Goal: Information Seeking & Learning: Learn about a topic

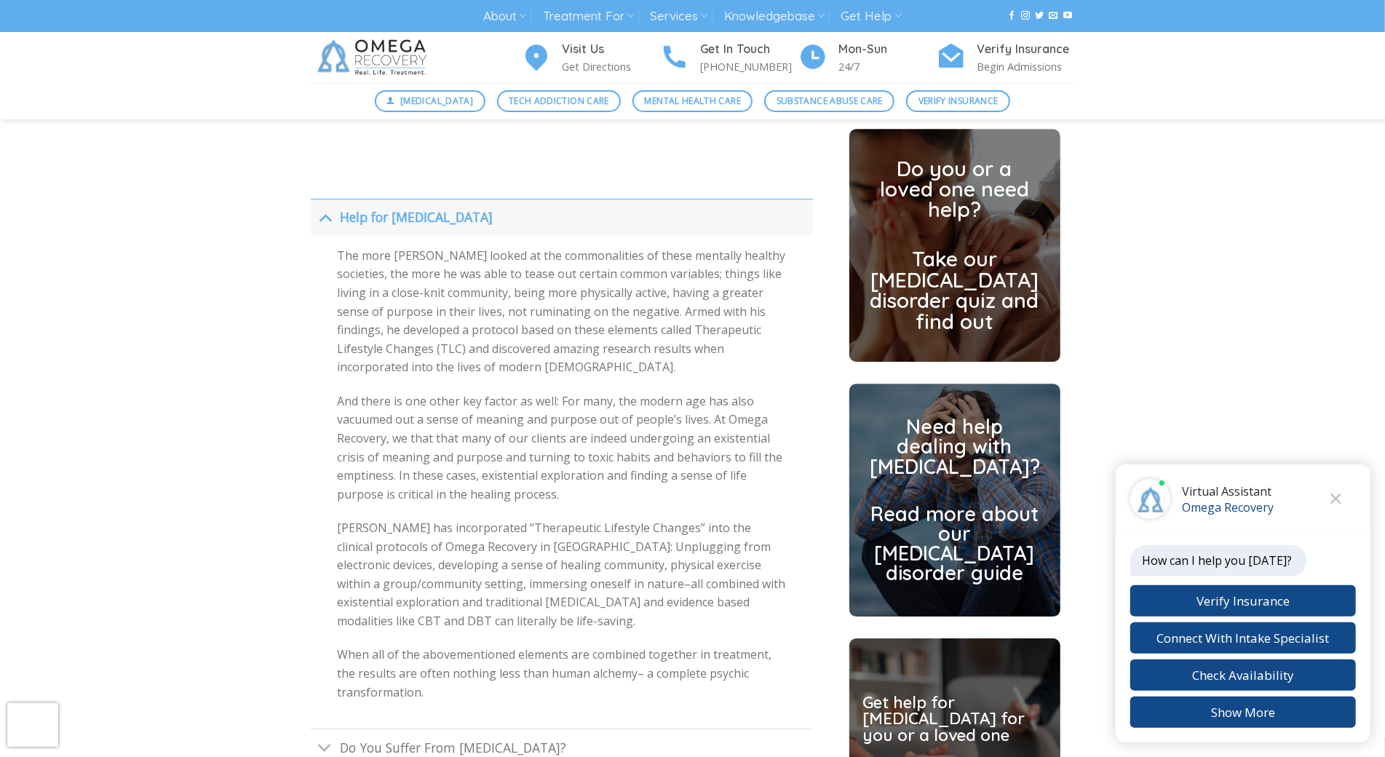
scroll to position [3191, 0]
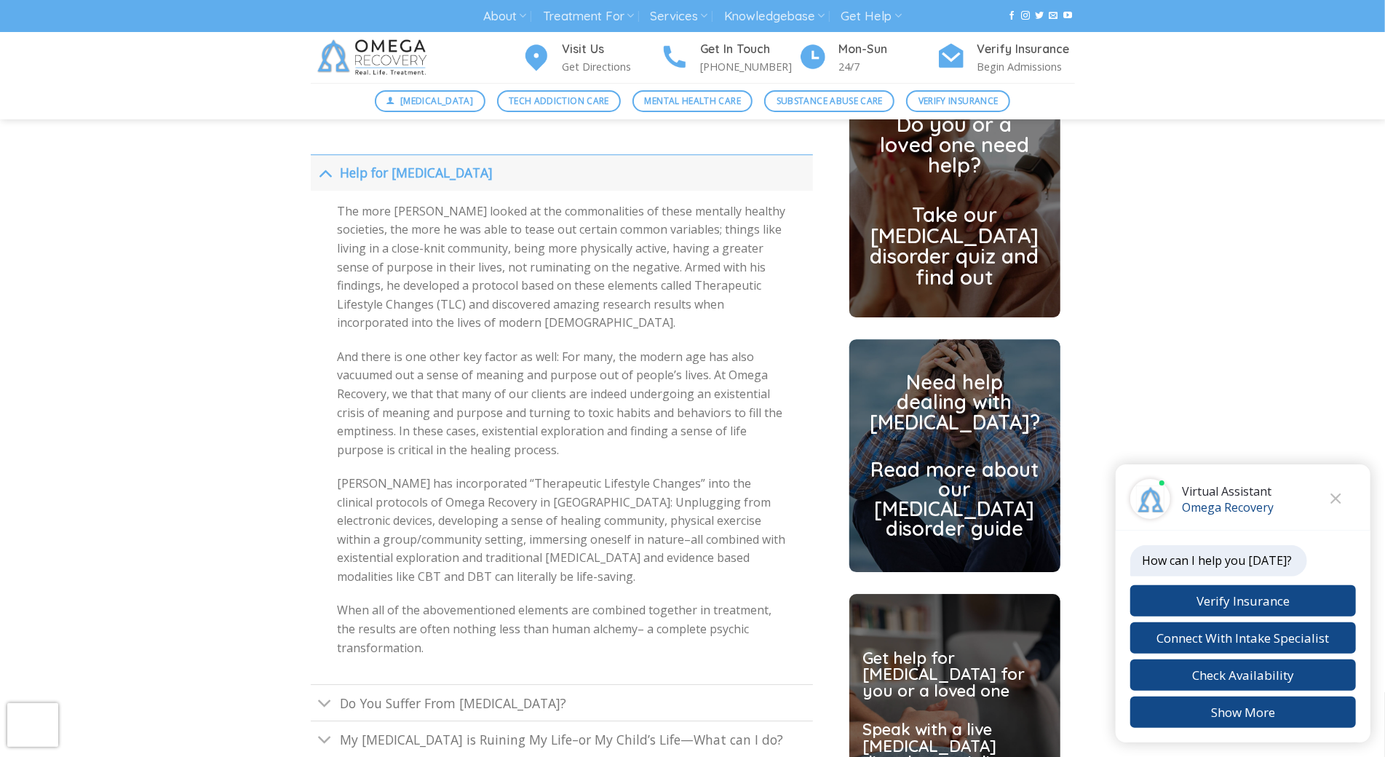
click at [956, 471] on h2 "Read more about our [MEDICAL_DATA] disorder guide" at bounding box center [954, 498] width 169 height 79
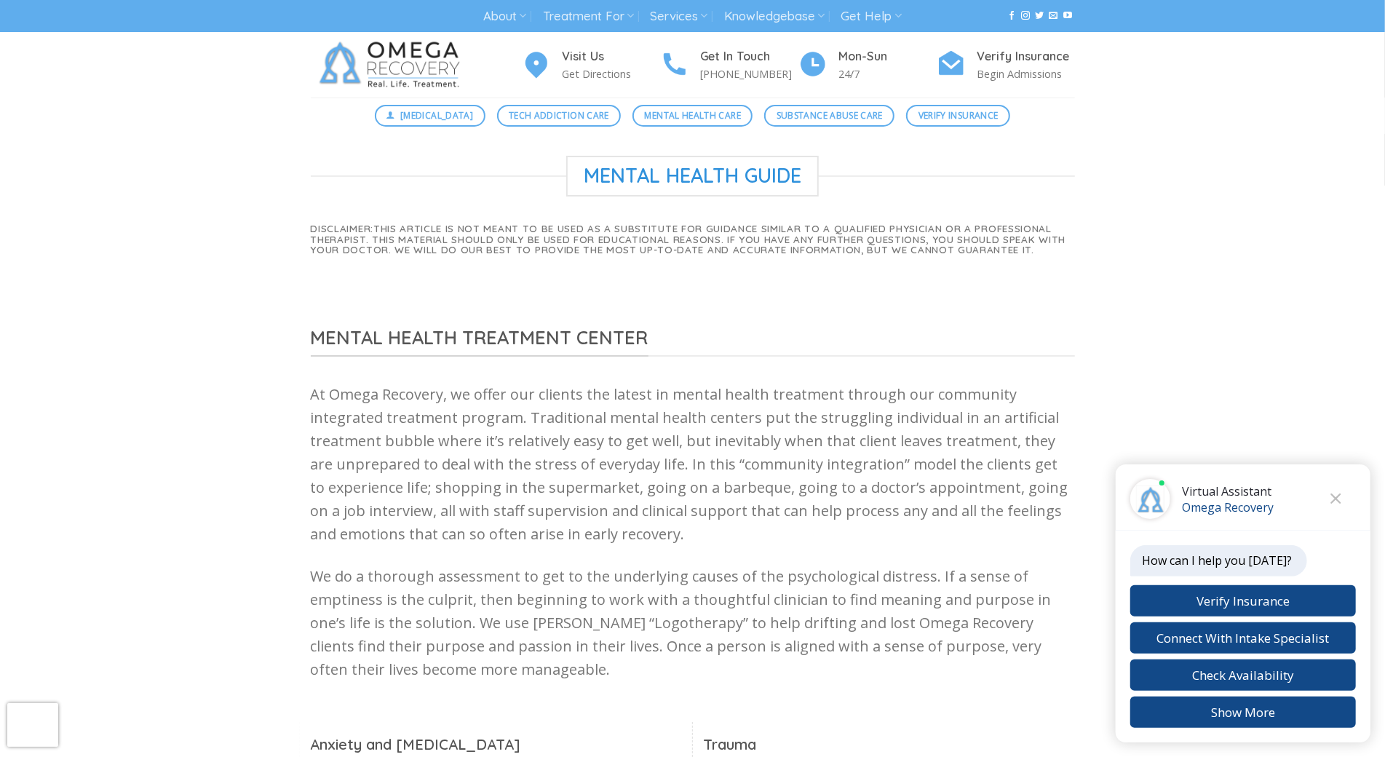
click at [956, 471] on p "At Omega Recovery, we offer our clients the latest in mental health treatment t…" at bounding box center [693, 464] width 764 height 163
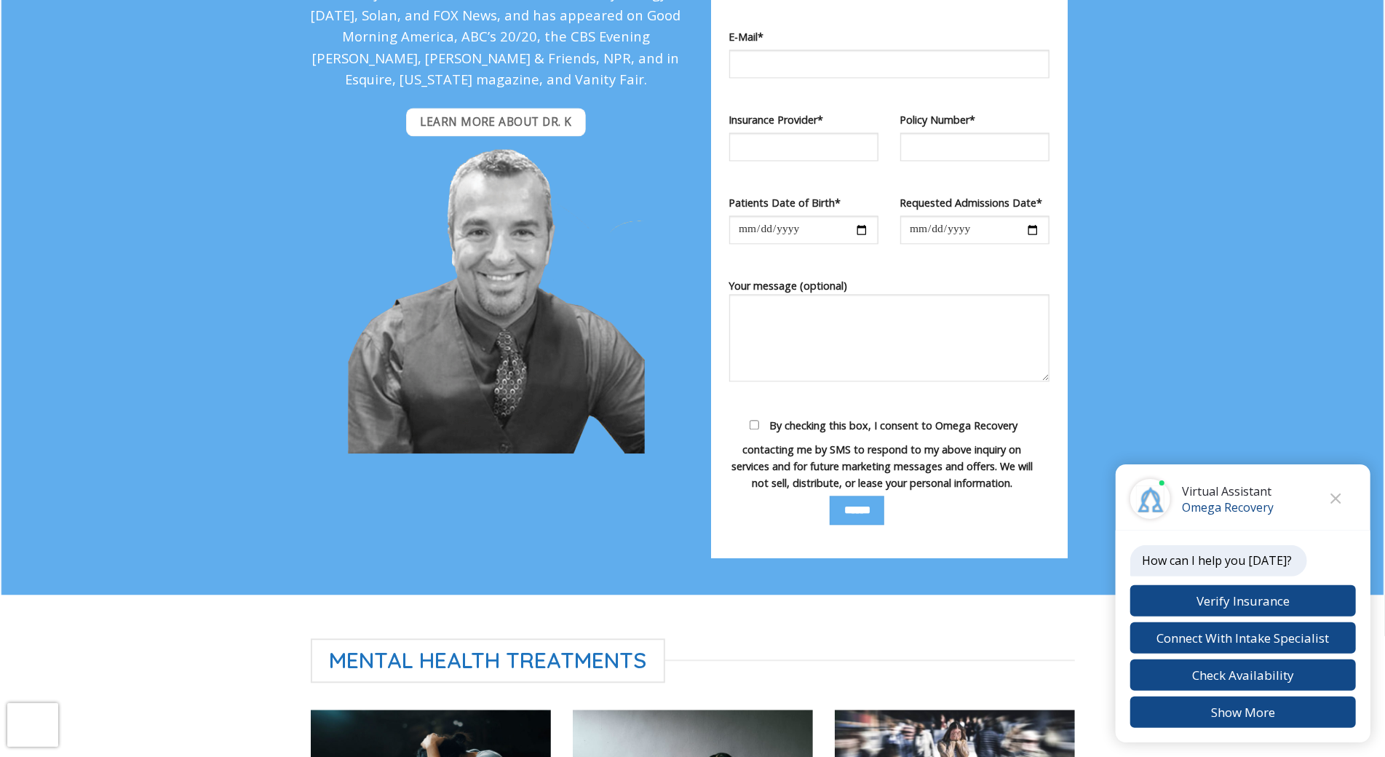
click at [769, 418] on span "By checking this box, I consent to Omega Recovery contacting me by SMS to respo…" at bounding box center [881, 453] width 301 height 71
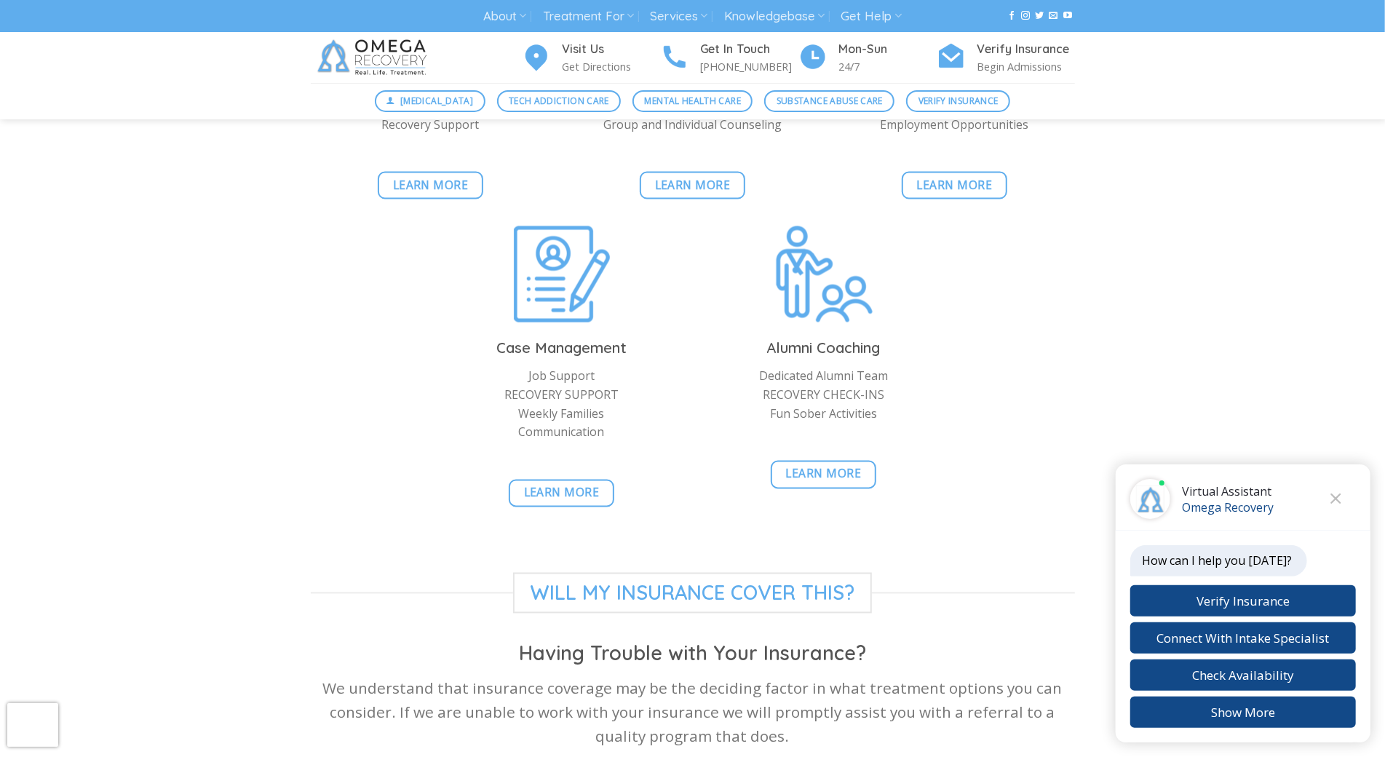
scroll to position [5976, 0]
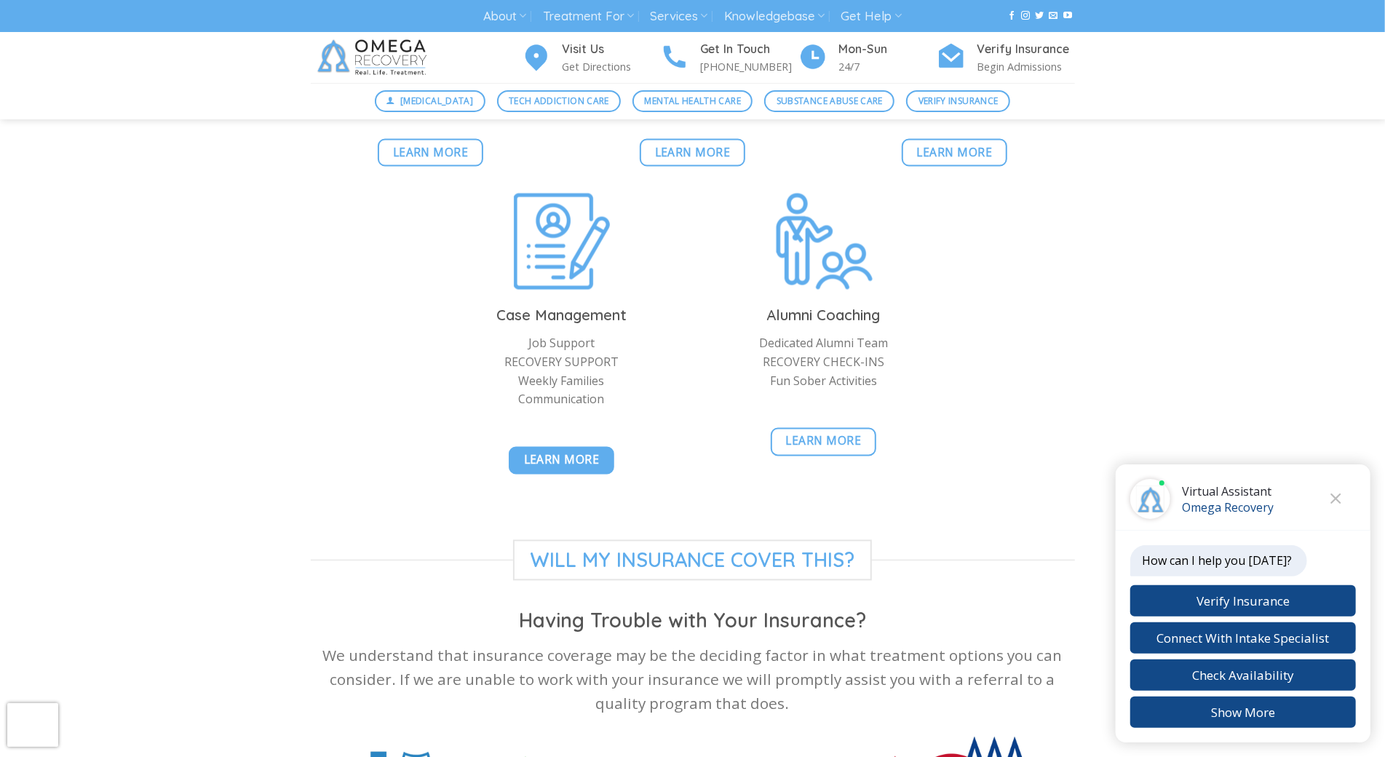
click at [603, 447] on link "Learn More" at bounding box center [562, 461] width 106 height 28
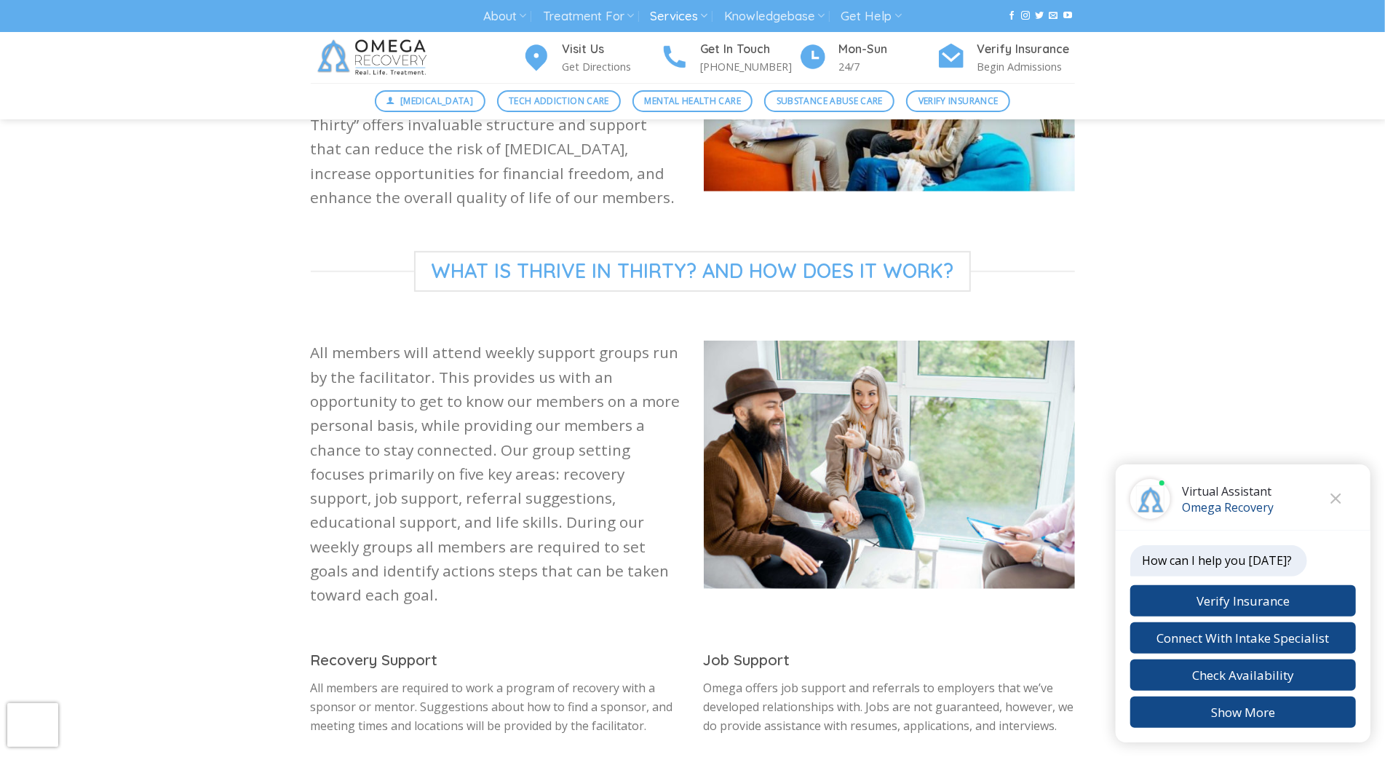
scroll to position [529, 0]
